Goal: Task Accomplishment & Management: Use online tool/utility

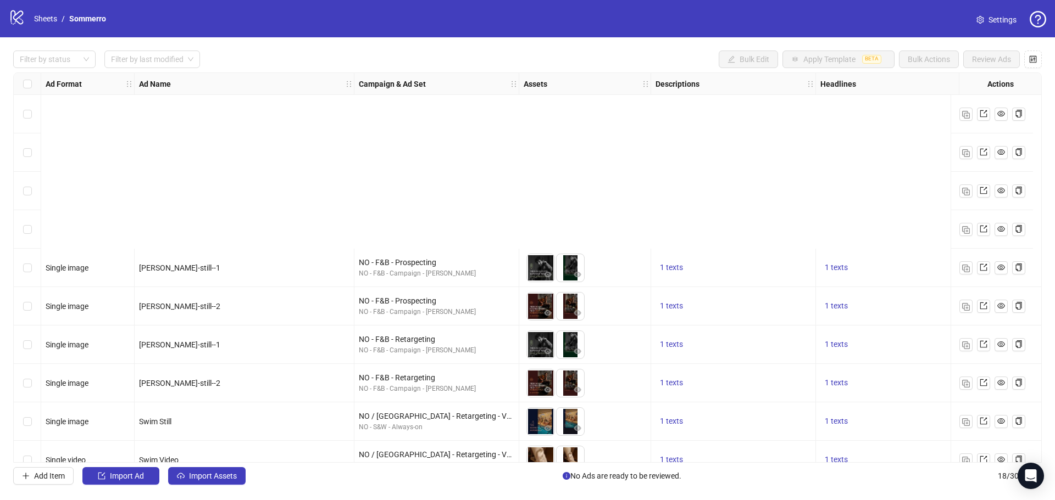
scroll to position [329, 0]
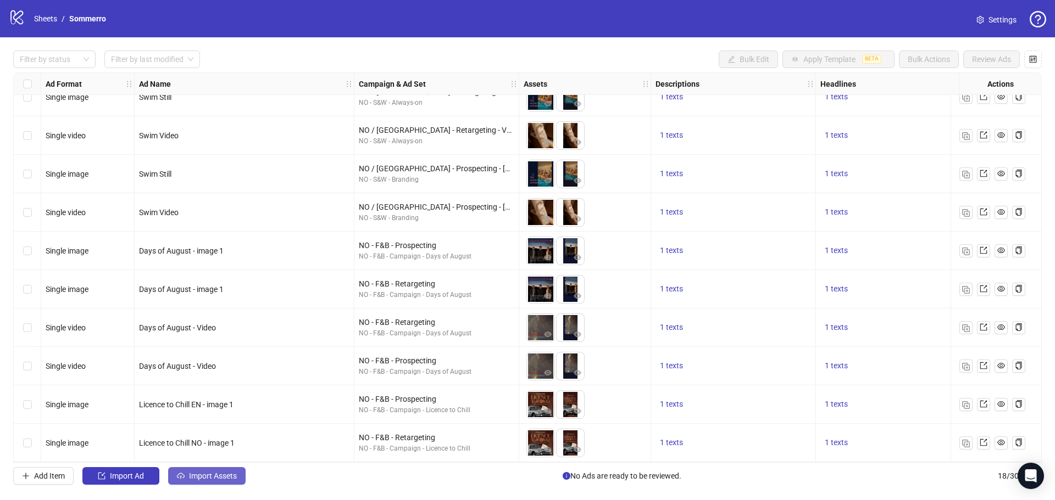
click at [205, 474] on span "Import Assets" at bounding box center [213, 476] width 48 height 9
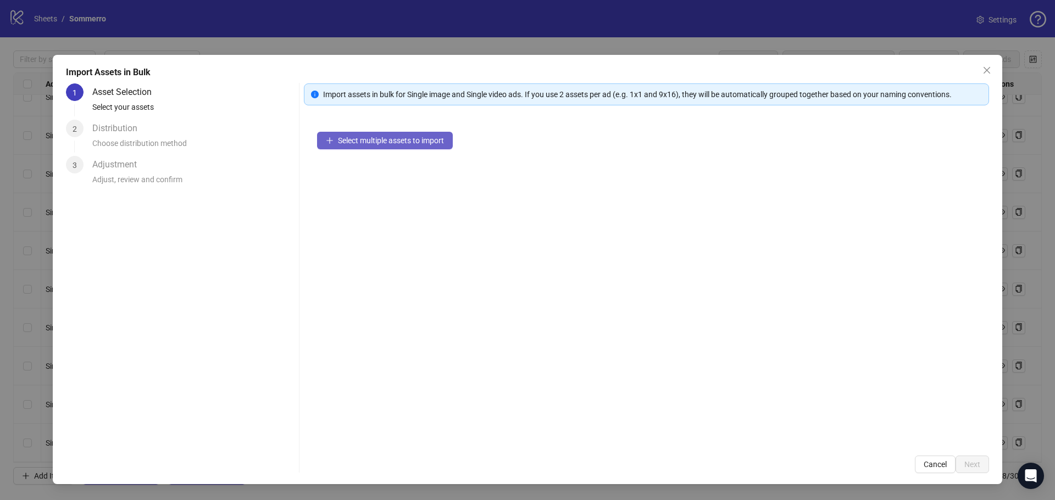
click at [341, 141] on span "Select multiple assets to import" at bounding box center [391, 140] width 106 height 9
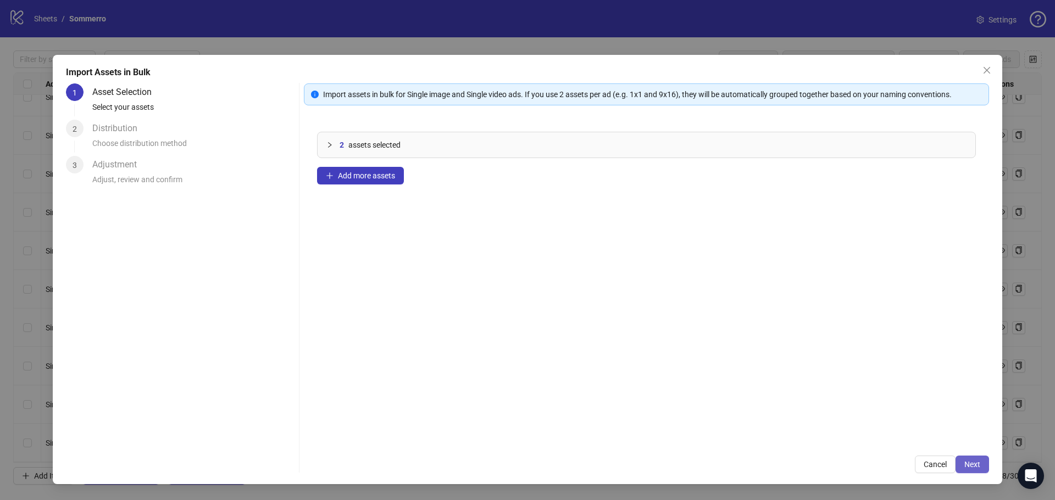
click at [976, 462] on span "Next" at bounding box center [972, 464] width 16 height 9
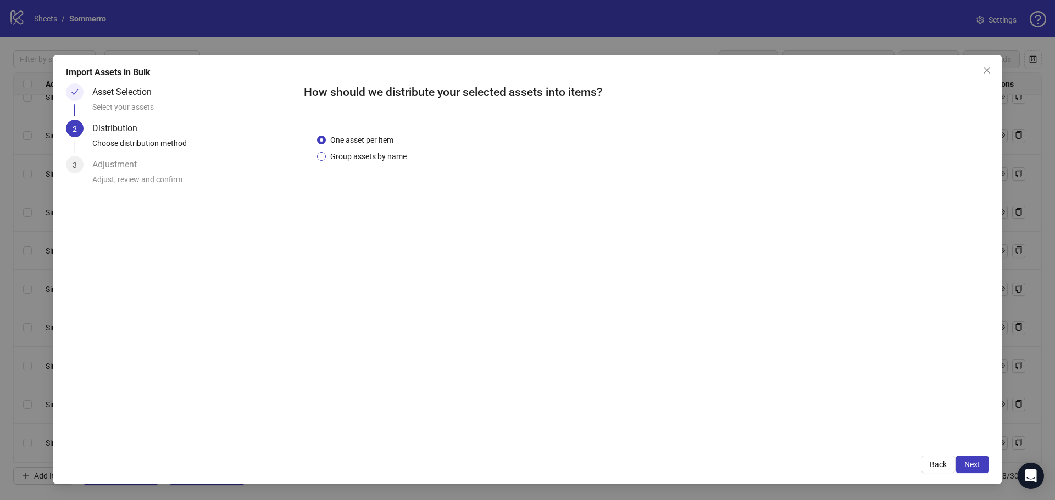
click at [343, 154] on span "Group assets by name" at bounding box center [368, 157] width 85 height 12
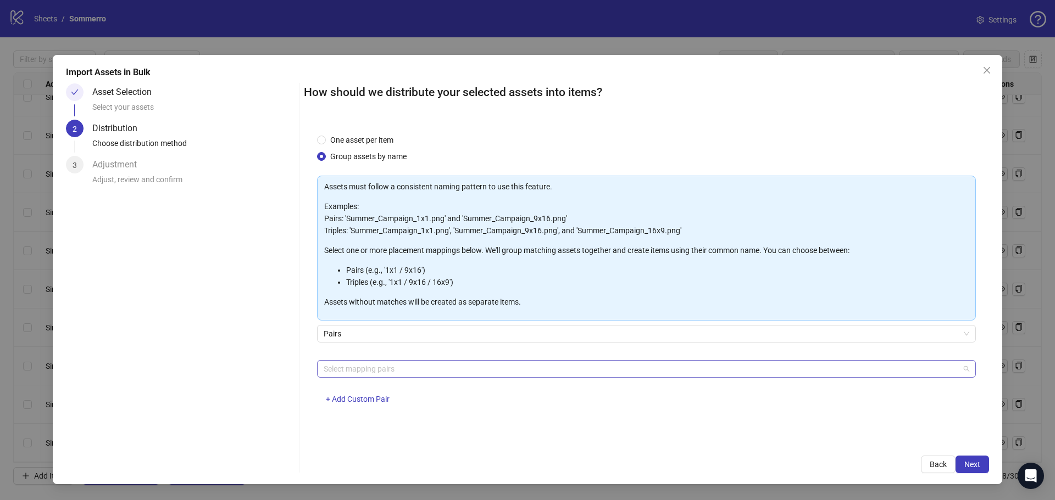
click at [394, 369] on div at bounding box center [640, 368] width 643 height 15
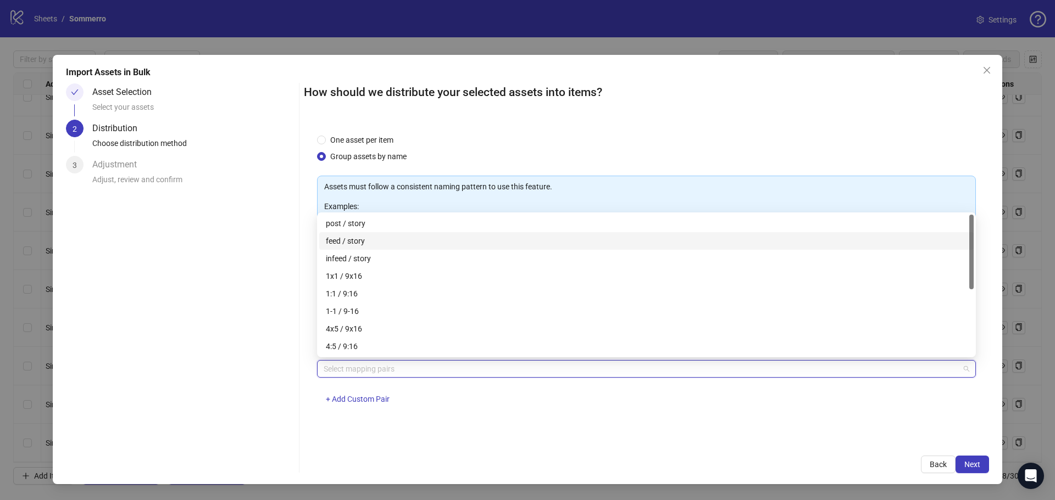
click at [374, 238] on div "feed / story" at bounding box center [646, 241] width 641 height 12
click at [776, 420] on div "One asset per item Group assets by name Assets must follow a consistent naming …" at bounding box center [646, 282] width 685 height 322
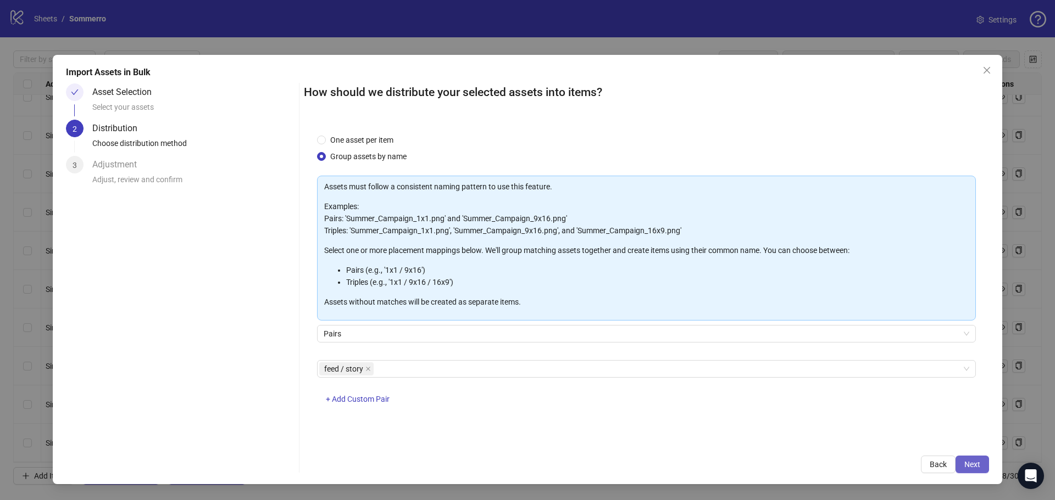
click at [976, 464] on span "Next" at bounding box center [972, 464] width 16 height 9
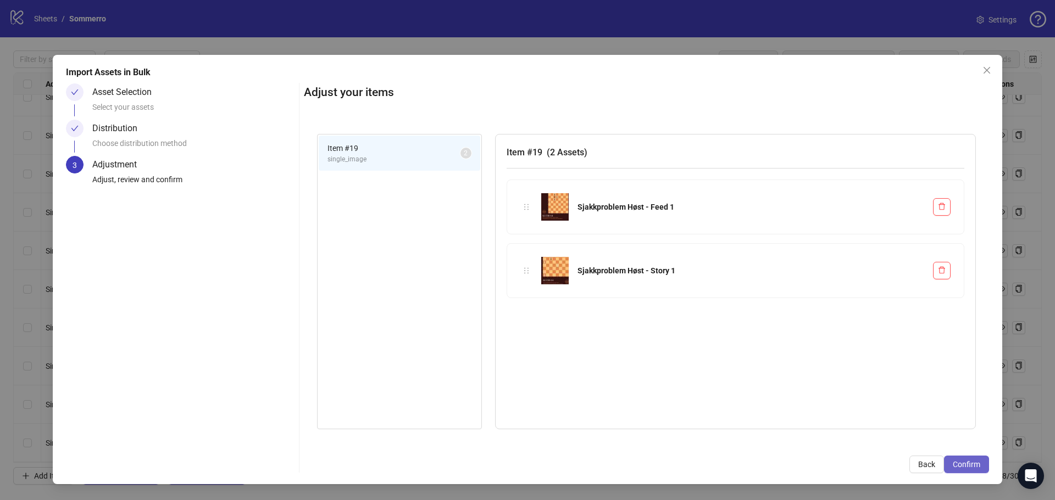
click at [955, 466] on span "Confirm" at bounding box center [966, 464] width 27 height 9
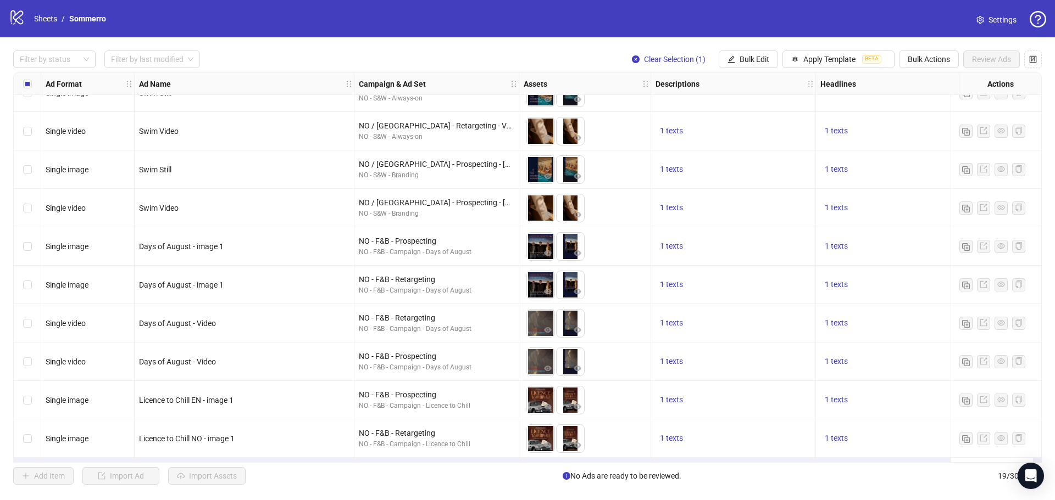
scroll to position [368, 0]
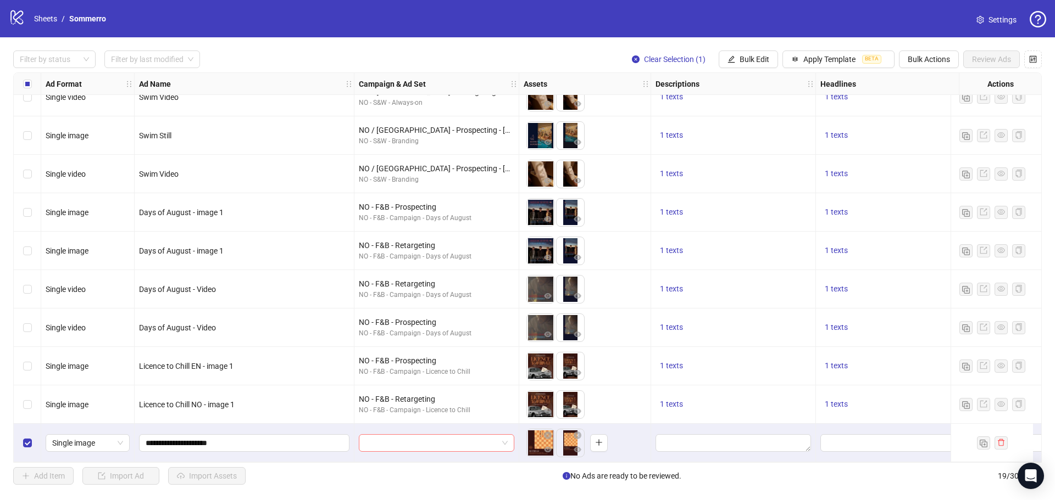
click at [419, 440] on input "search" at bounding box center [431, 443] width 132 height 16
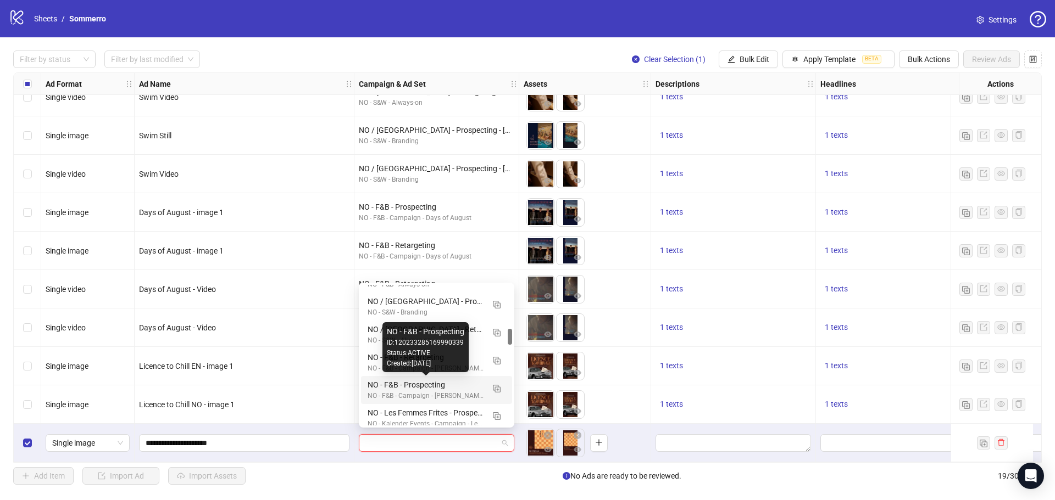
scroll to position [439, 0]
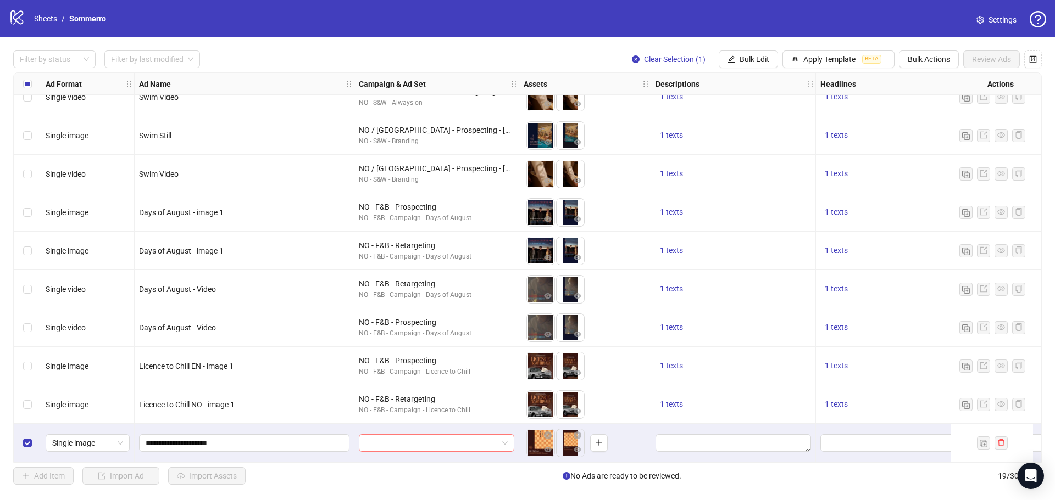
click at [433, 438] on input "search" at bounding box center [431, 443] width 132 height 16
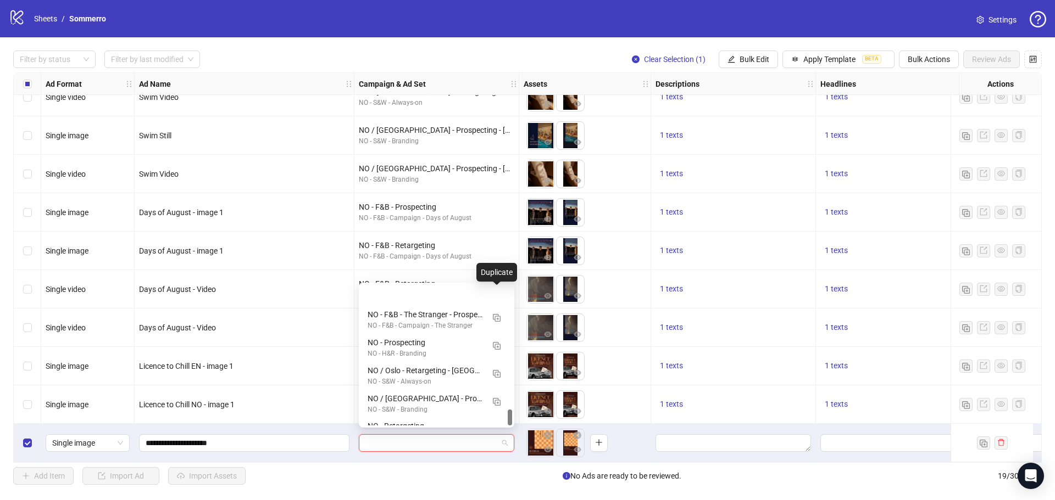
scroll to position [1092, 0]
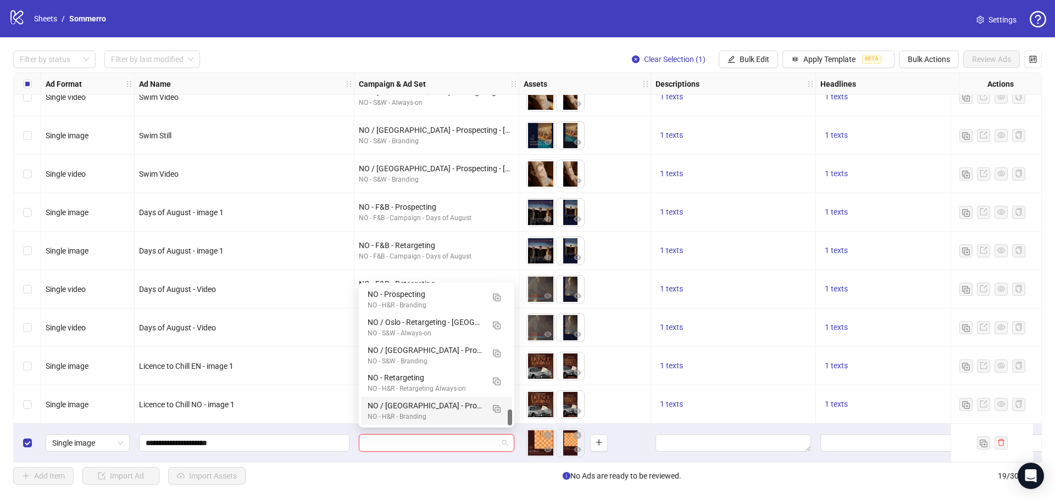
click at [490, 439] on input "search" at bounding box center [431, 443] width 132 height 16
